Goal: Task Accomplishment & Management: Manage account settings

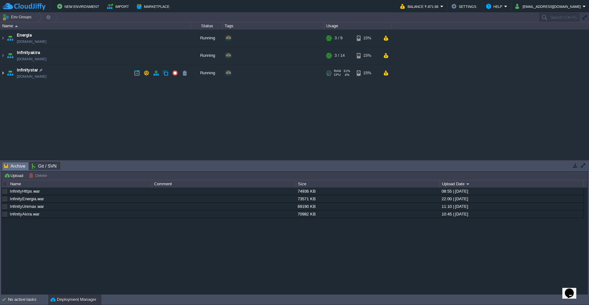
click at [3, 76] on img at bounding box center [2, 72] width 5 height 17
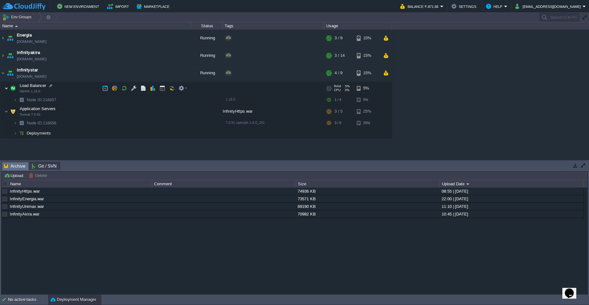
click at [7, 91] on img at bounding box center [6, 88] width 4 height 13
click at [14, 102] on img at bounding box center [15, 100] width 4 height 10
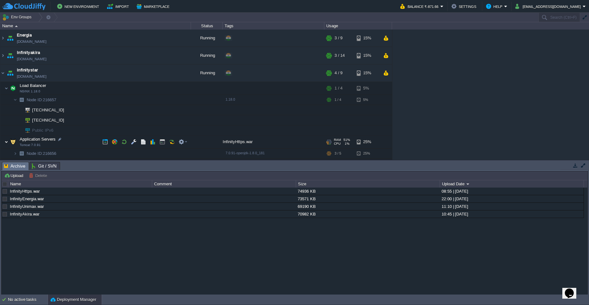
click at [6, 144] on img at bounding box center [6, 142] width 4 height 13
click at [7, 143] on img at bounding box center [6, 142] width 4 height 13
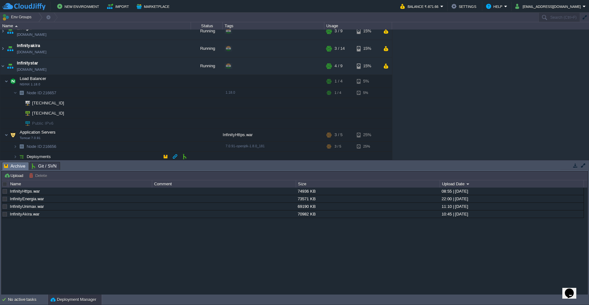
scroll to position [9, 0]
click at [17, 146] on img at bounding box center [15, 145] width 4 height 10
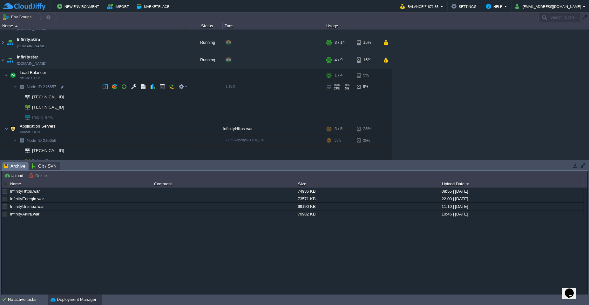
scroll to position [0, 0]
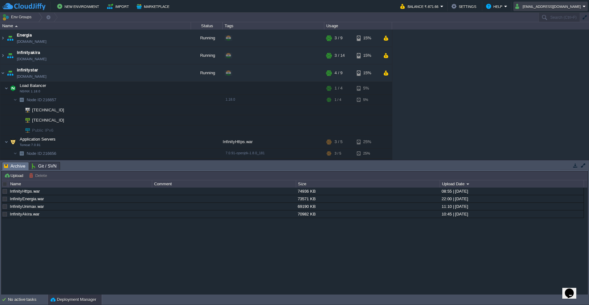
click at [583, 6] on em "[EMAIL_ADDRESS][DOMAIN_NAME]" at bounding box center [550, 7] width 70 height 8
click at [549, 34] on span "Sign out" at bounding box center [544, 33] width 15 height 5
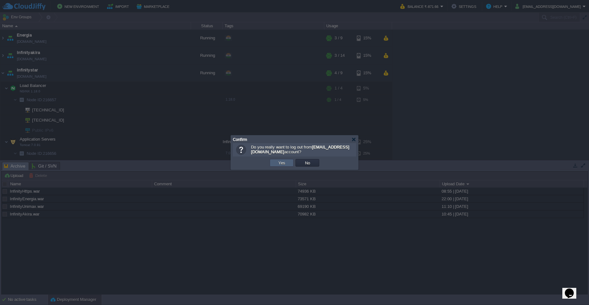
click at [277, 164] on button "Yes" at bounding box center [281, 163] width 11 height 6
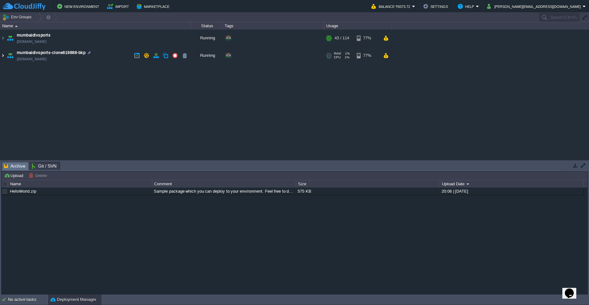
click at [3, 58] on img at bounding box center [2, 55] width 5 height 17
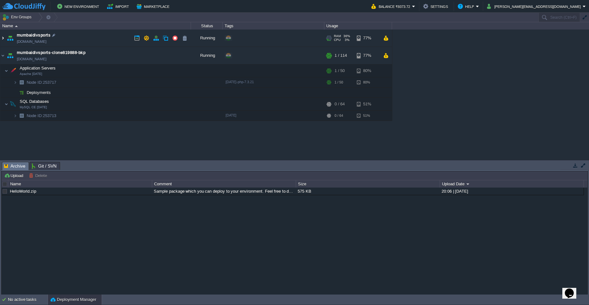
click at [4, 40] on img at bounding box center [2, 38] width 5 height 17
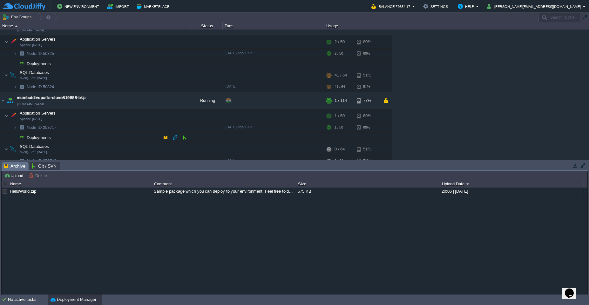
scroll to position [17, 0]
